Goal: Task Accomplishment & Management: Manage account settings

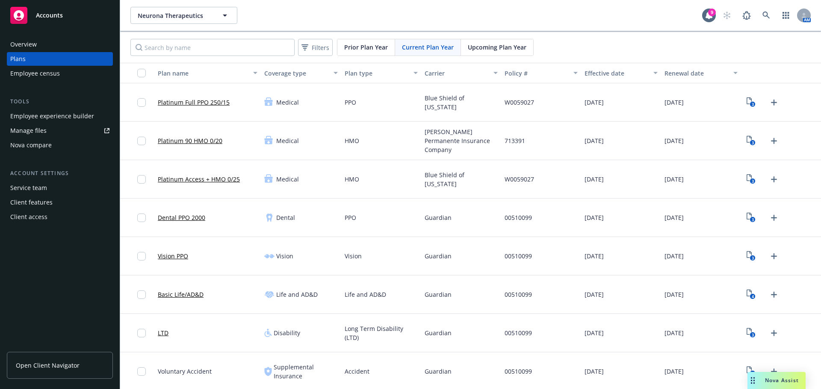
click at [47, 116] on div "Employee experience builder" at bounding box center [52, 116] width 84 height 14
click at [28, 121] on div "Employee experience builder" at bounding box center [52, 116] width 84 height 14
click at [205, 17] on span "Neurona Therapeutics" at bounding box center [175, 15] width 74 height 9
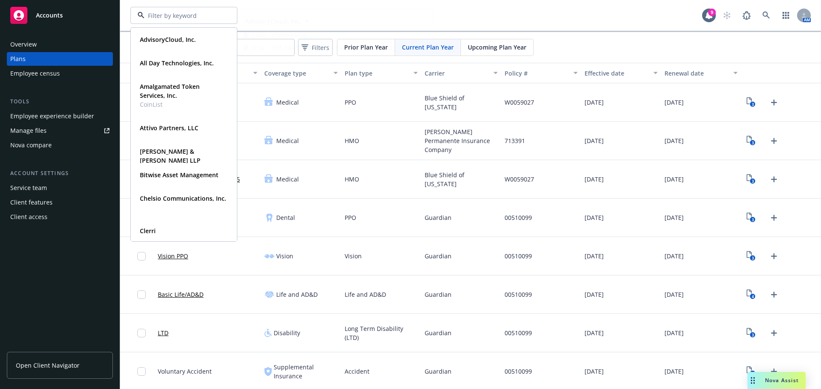
click at [56, 43] on div "Overview" at bounding box center [59, 45] width 99 height 14
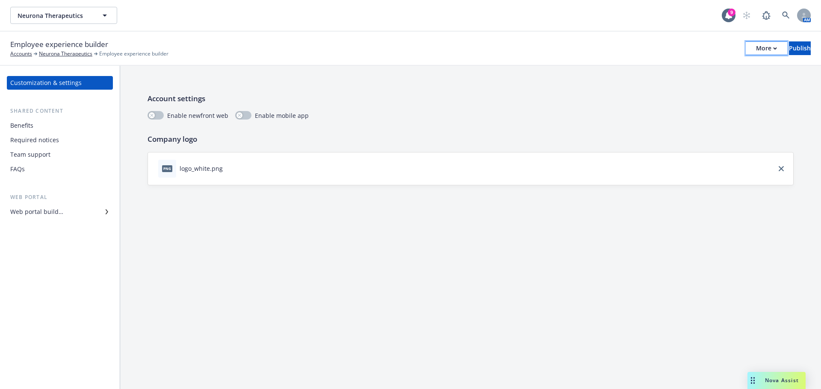
click at [756, 52] on div "More" at bounding box center [766, 48] width 21 height 13
click at [782, 168] on icon "close" at bounding box center [780, 168] width 5 height 5
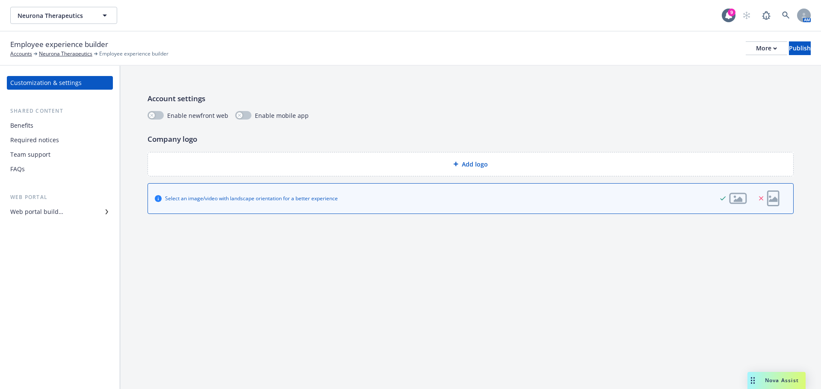
click at [466, 163] on span "Add logo" at bounding box center [475, 164] width 26 height 9
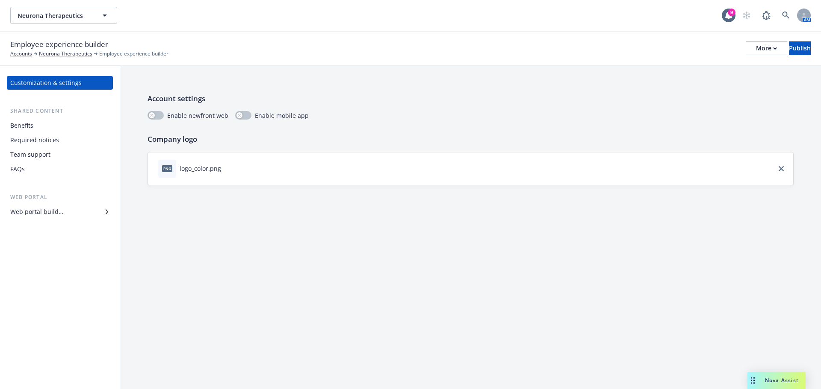
click at [28, 129] on div "Benefits" at bounding box center [21, 126] width 23 height 14
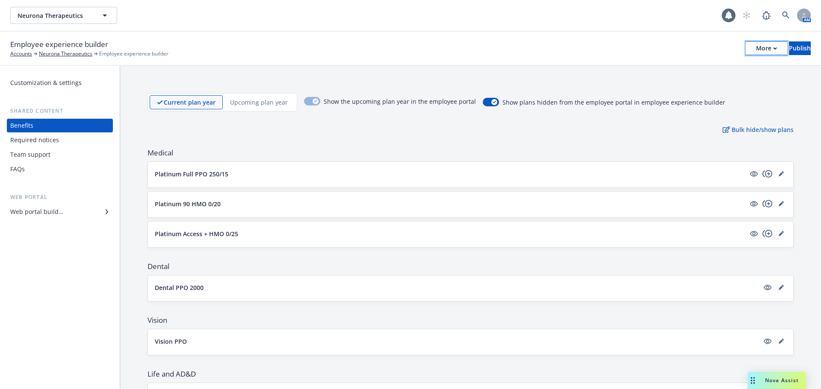
click at [773, 50] on icon "button" at bounding box center [775, 48] width 4 height 3
drag, startPoint x: 497, startPoint y: 126, endPoint x: 482, endPoint y: 127, distance: 15.0
click at [497, 127] on div "Bulk hide/show plans" at bounding box center [470, 129] width 646 height 9
click at [246, 105] on p "Upcoming plan year" at bounding box center [259, 102] width 58 height 9
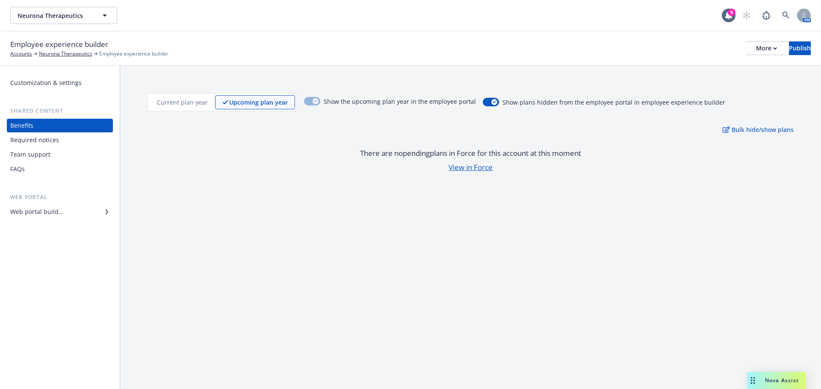
click at [153, 104] on div "Current plan year" at bounding box center [182, 102] width 65 height 14
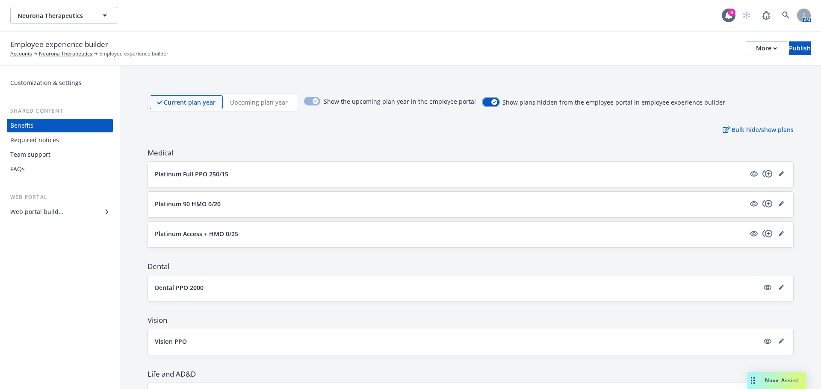
click at [492, 103] on icon "button" at bounding box center [493, 102] width 3 height 3
click at [485, 103] on icon "button" at bounding box center [486, 101] width 3 height 3
click at [756, 52] on div "More" at bounding box center [766, 48] width 21 height 13
click at [43, 143] on div "Required notices" at bounding box center [34, 140] width 49 height 14
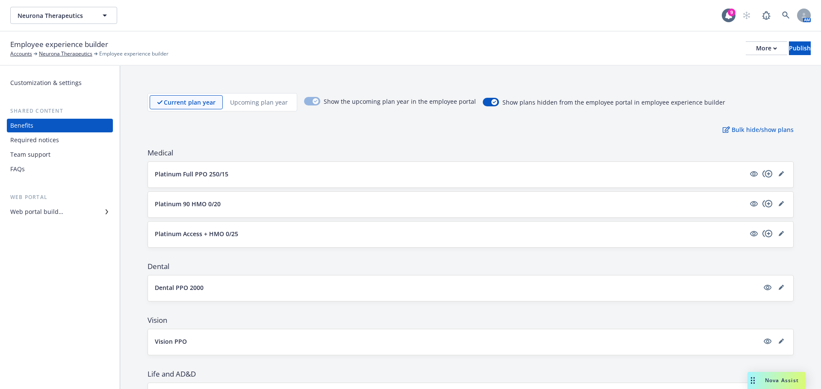
click at [46, 152] on div "Team support" at bounding box center [30, 155] width 40 height 14
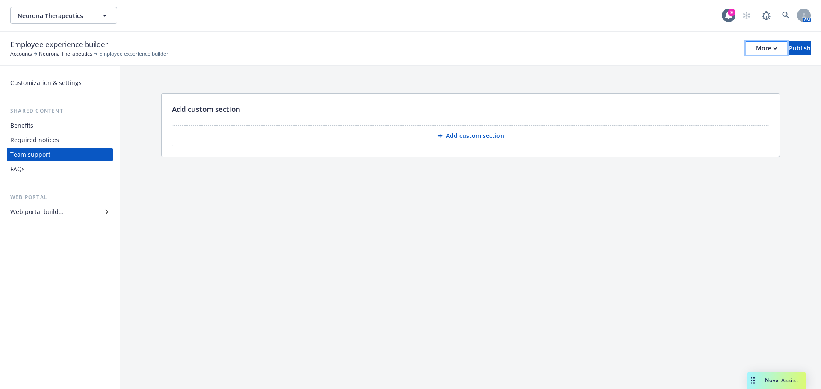
click at [756, 47] on div "More" at bounding box center [766, 48] width 21 height 13
click at [41, 134] on div "Required notices" at bounding box center [34, 140] width 49 height 14
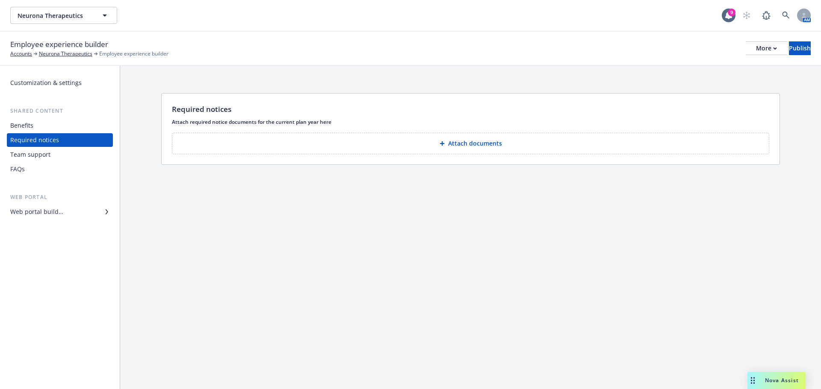
click at [30, 127] on div "Benefits" at bounding box center [21, 126] width 23 height 14
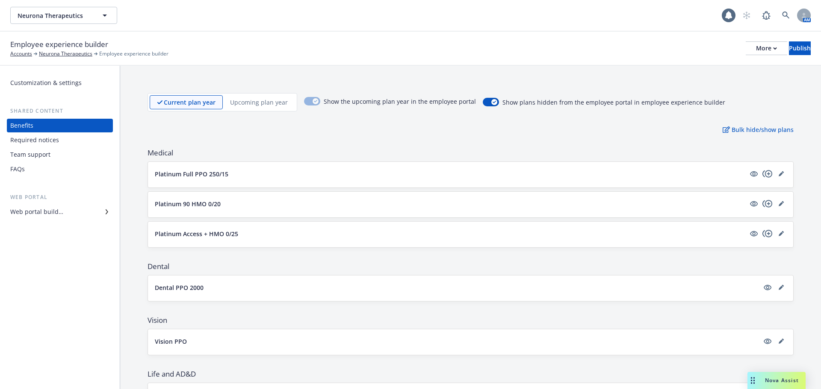
click at [33, 170] on div "FAQs" at bounding box center [59, 169] width 99 height 14
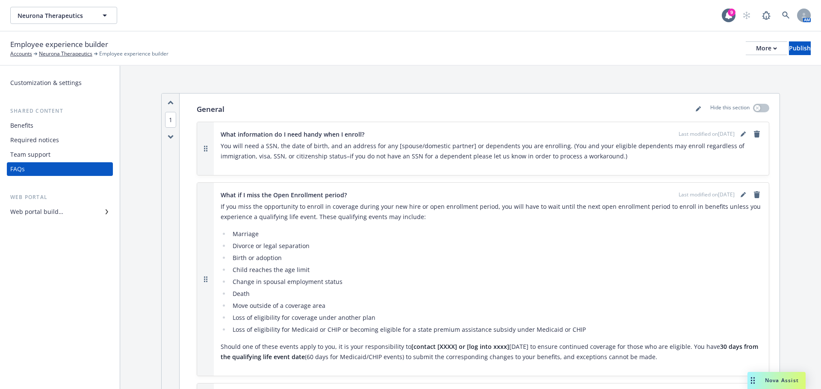
click at [41, 216] on div "Web portal builder" at bounding box center [36, 212] width 53 height 14
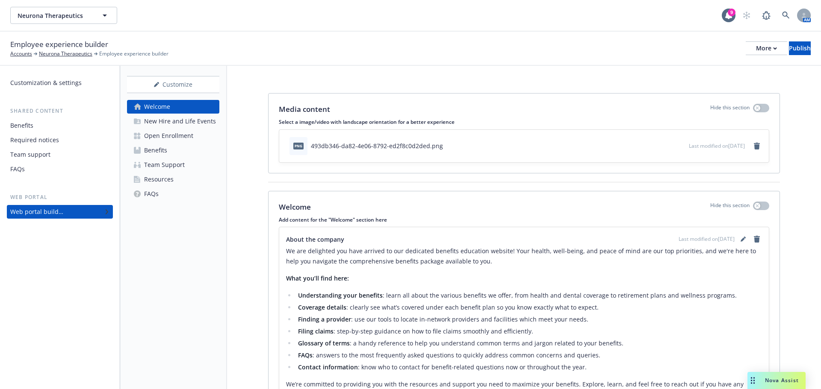
click at [76, 77] on div "Customization & settings" at bounding box center [45, 83] width 71 height 14
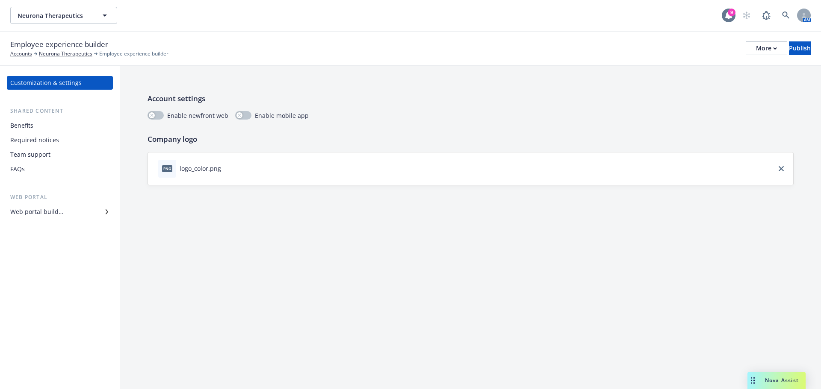
click at [732, 15] on div "9" at bounding box center [731, 13] width 8 height 8
click at [70, 54] on link "Neurona Therapeutics" at bounding box center [65, 54] width 53 height 8
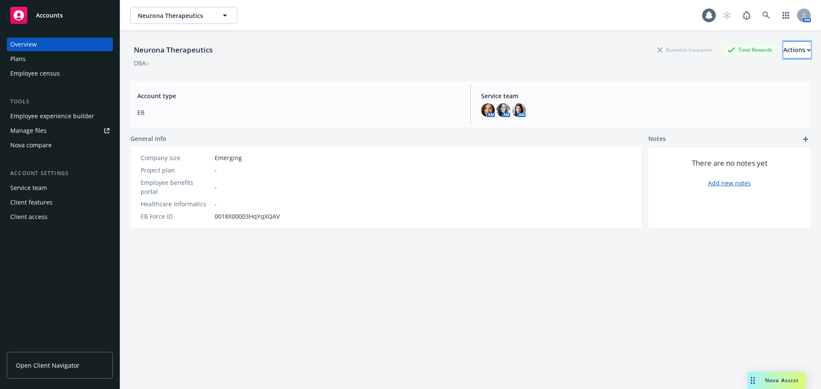
click at [792, 52] on button "Actions" at bounding box center [796, 49] width 27 height 17
click at [40, 57] on div "Plans" at bounding box center [59, 59] width 99 height 14
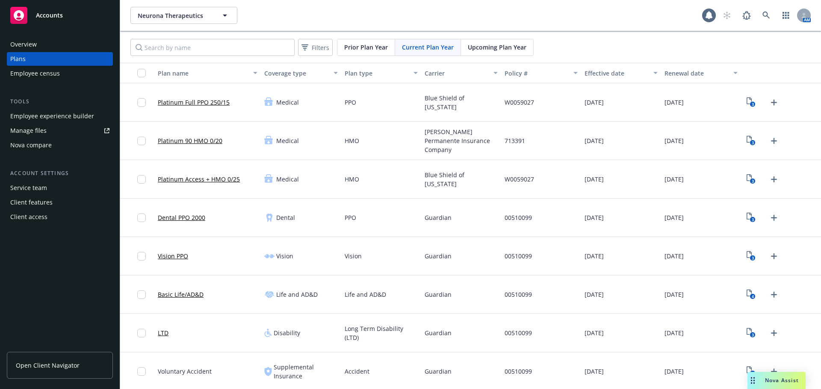
click at [41, 118] on div "Employee experience builder" at bounding box center [52, 116] width 84 height 14
click at [34, 203] on div "Client features" at bounding box center [31, 203] width 42 height 14
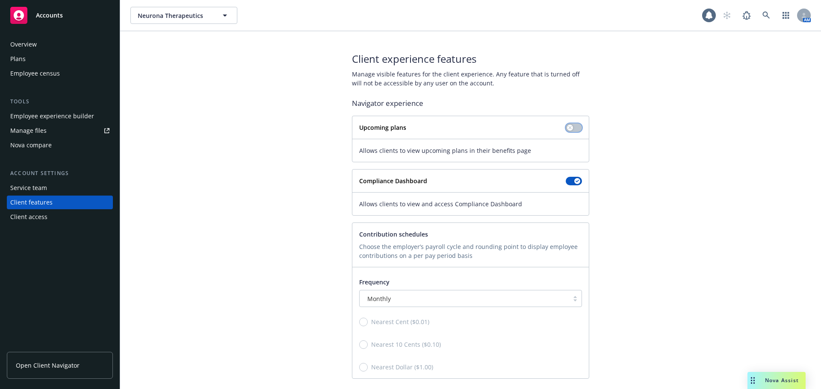
click at [568, 127] on icon "button" at bounding box center [569, 127] width 3 height 3
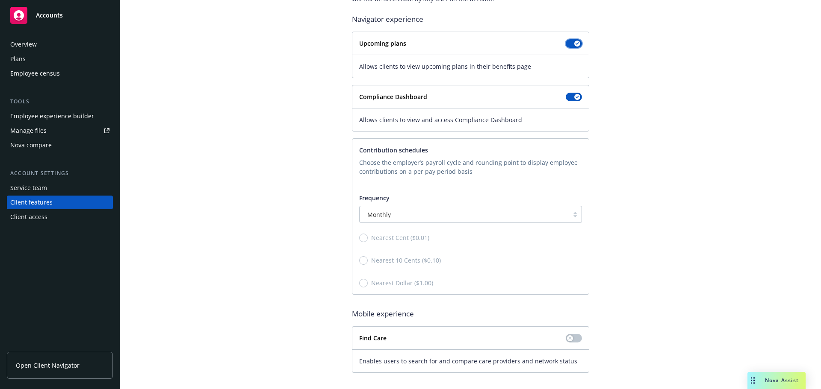
scroll to position [88, 0]
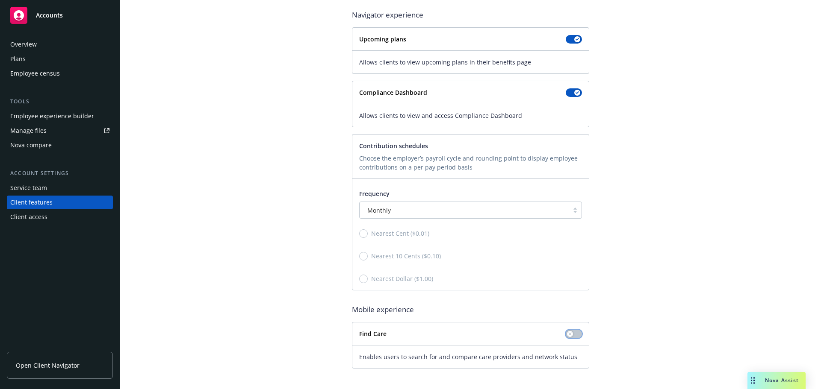
click at [565, 332] on button "button" at bounding box center [573, 334] width 16 height 9
click at [66, 121] on div "Employee experience builder" at bounding box center [52, 116] width 84 height 14
click at [574, 335] on div "button" at bounding box center [577, 334] width 6 height 6
click at [25, 14] on rect at bounding box center [18, 15] width 17 height 17
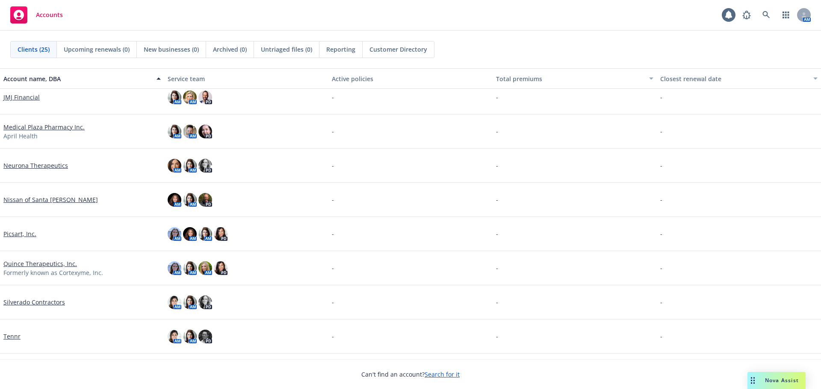
scroll to position [584, 0]
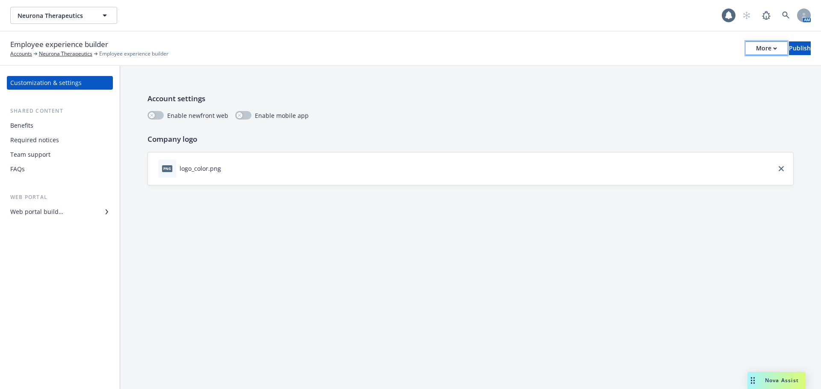
click at [756, 51] on div "More" at bounding box center [766, 48] width 21 height 13
click at [674, 68] on div "Copy preview link Copy portal link Configure test user to preview app" at bounding box center [695, 84] width 127 height 51
drag, startPoint x: 674, startPoint y: 68, endPoint x: 397, endPoint y: 30, distance: 278.6
click at [662, 68] on div "Copy preview link Copy portal link Configure test user to preview app" at bounding box center [695, 84] width 127 height 51
